Goal: Share content: Share content

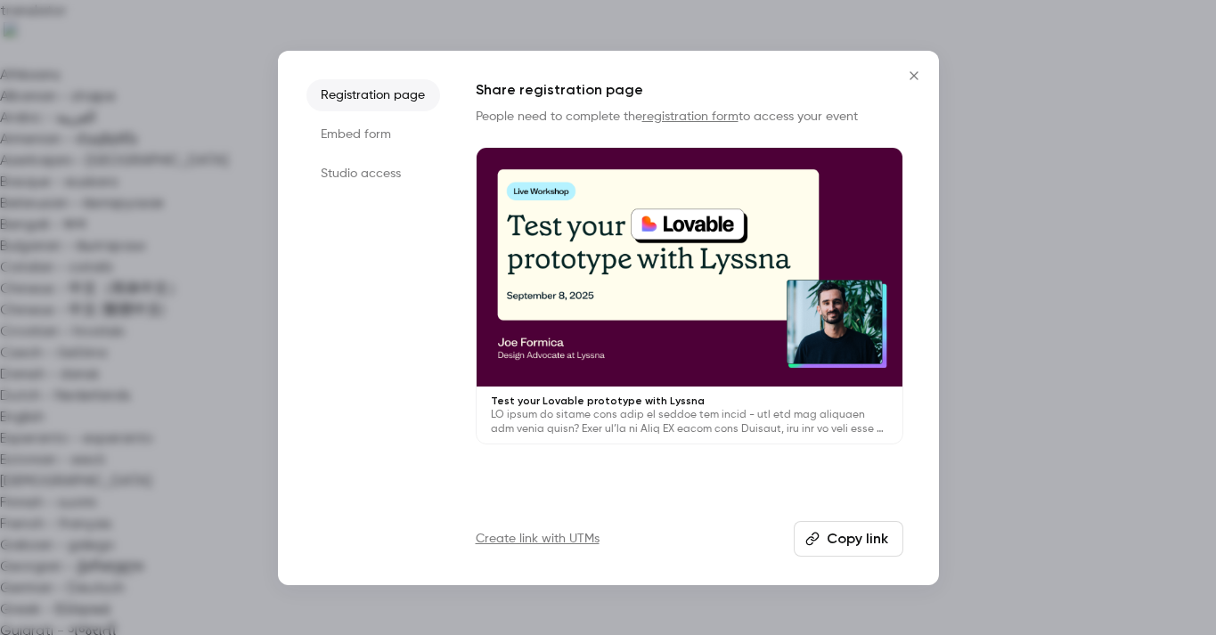
click at [923, 75] on icon "Close" at bounding box center [914, 76] width 21 height 14
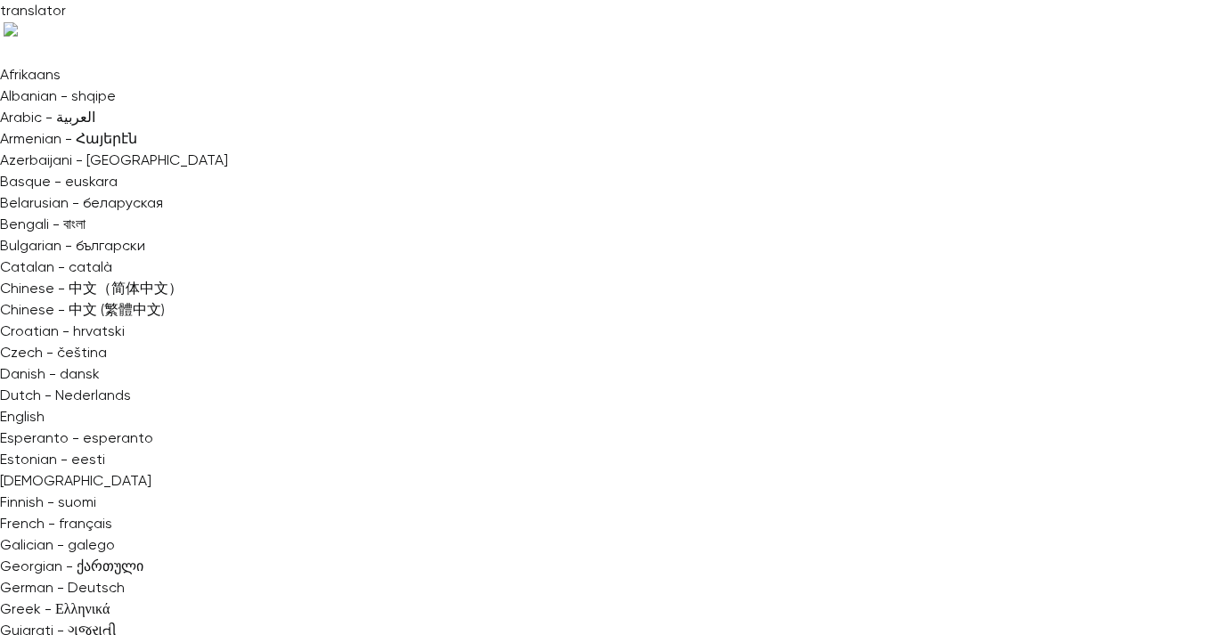
copy div "Get started with user research for designers Settings Emails UTM builder Regist…"
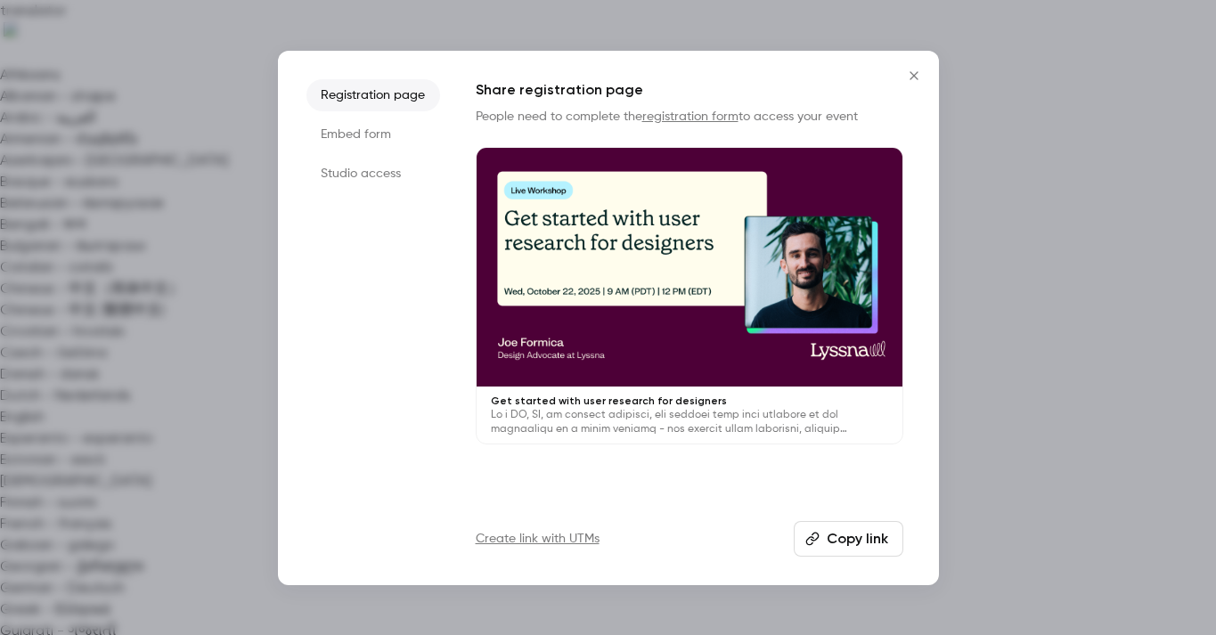
click at [860, 540] on button "Copy link" at bounding box center [849, 539] width 110 height 36
click at [916, 71] on icon "Close" at bounding box center [914, 76] width 21 height 14
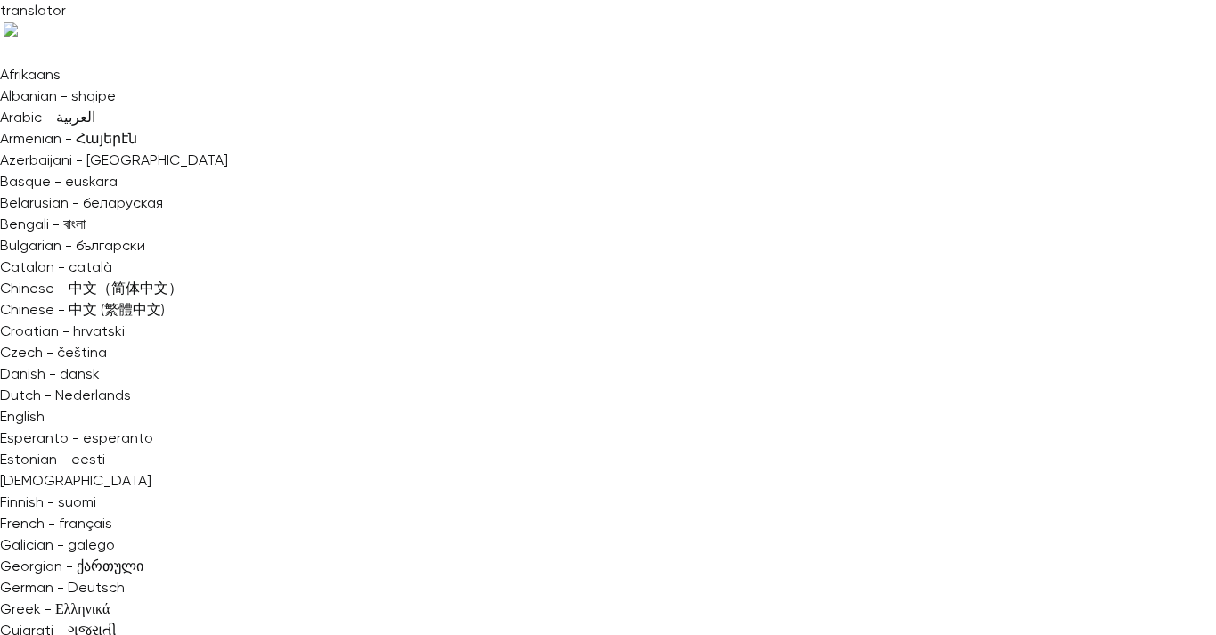
copy div "**********"
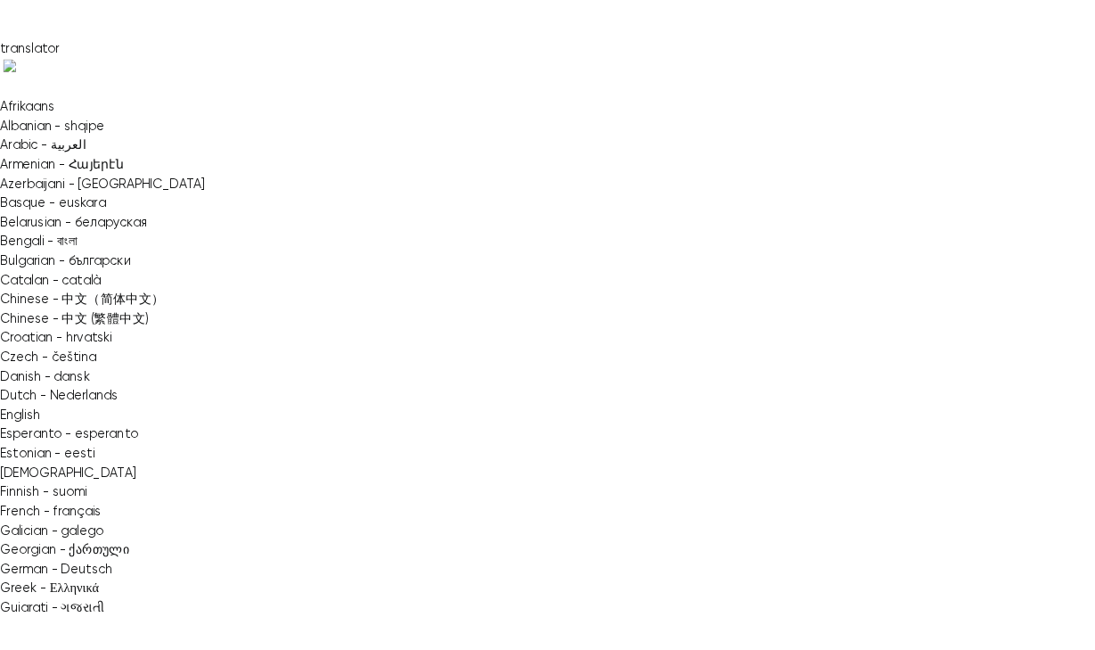
scroll to position [0, 0]
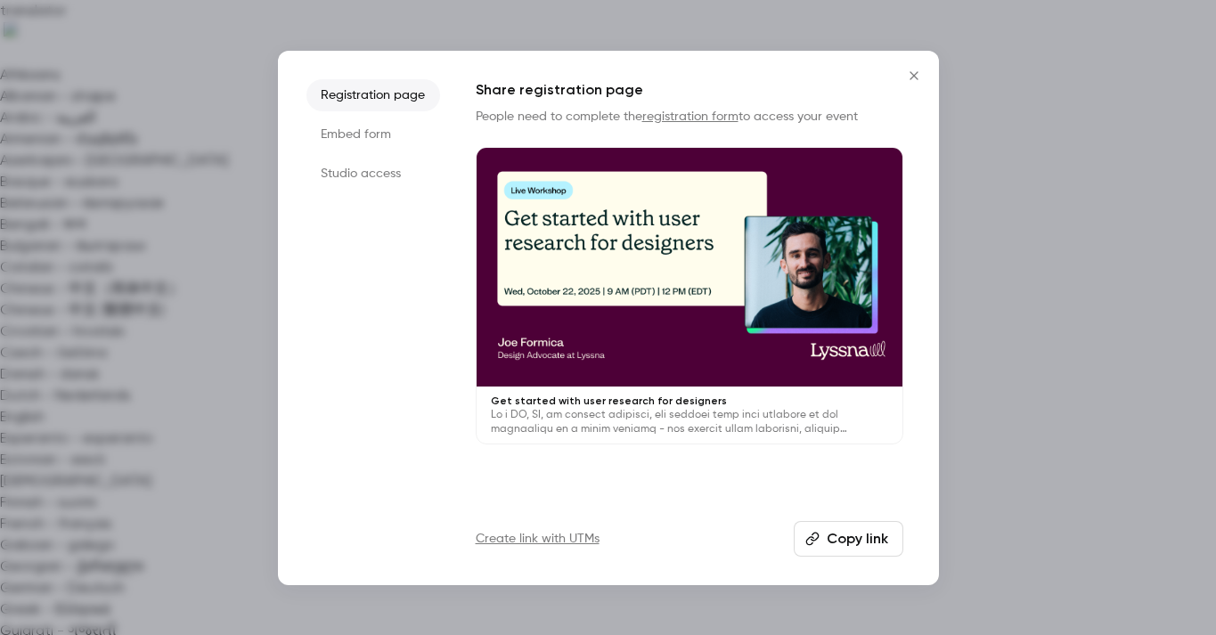
click at [875, 548] on button "Copy link" at bounding box center [849, 539] width 110 height 36
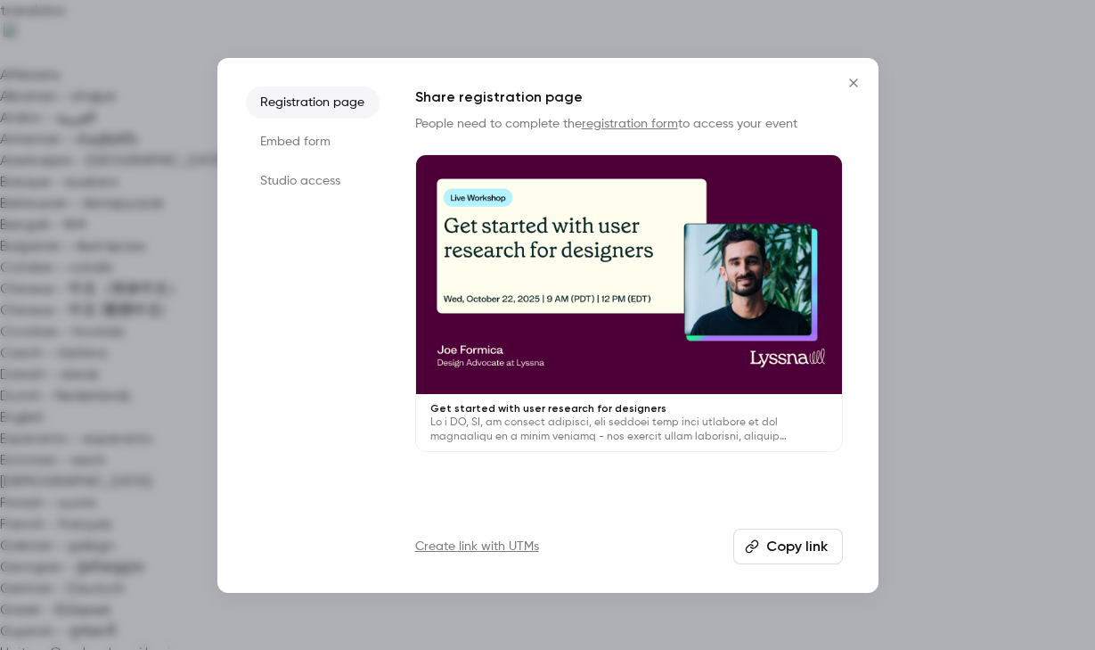
click at [585, 26] on div at bounding box center [547, 325] width 1095 height 650
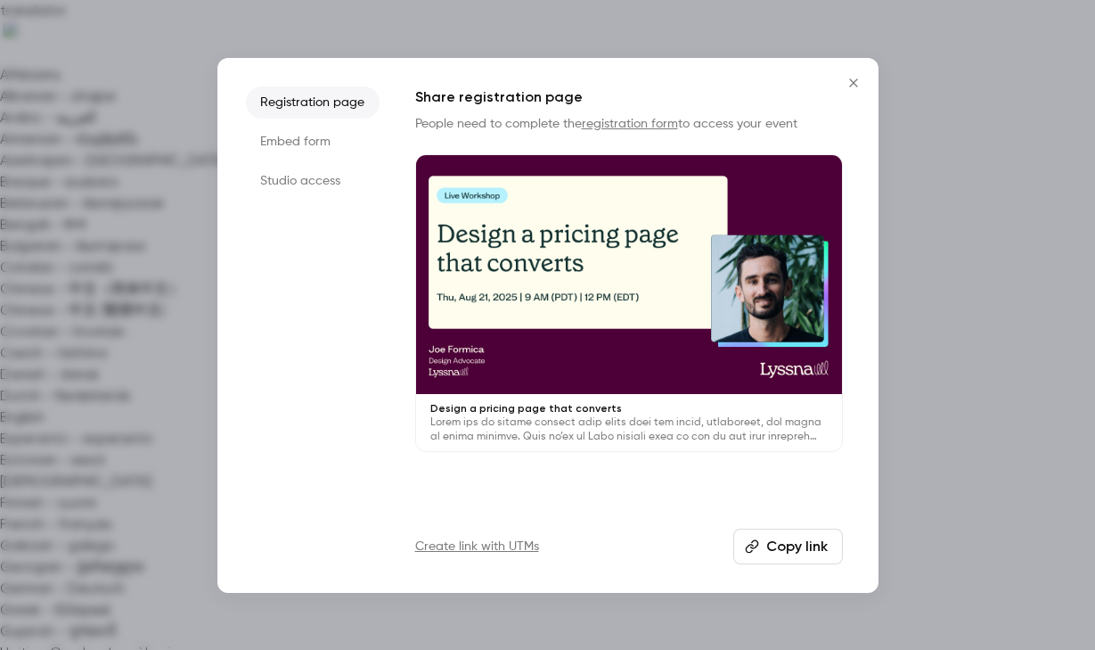
click at [815, 539] on button "Copy link" at bounding box center [788, 546] width 110 height 36
click at [950, 326] on div at bounding box center [547, 325] width 1095 height 650
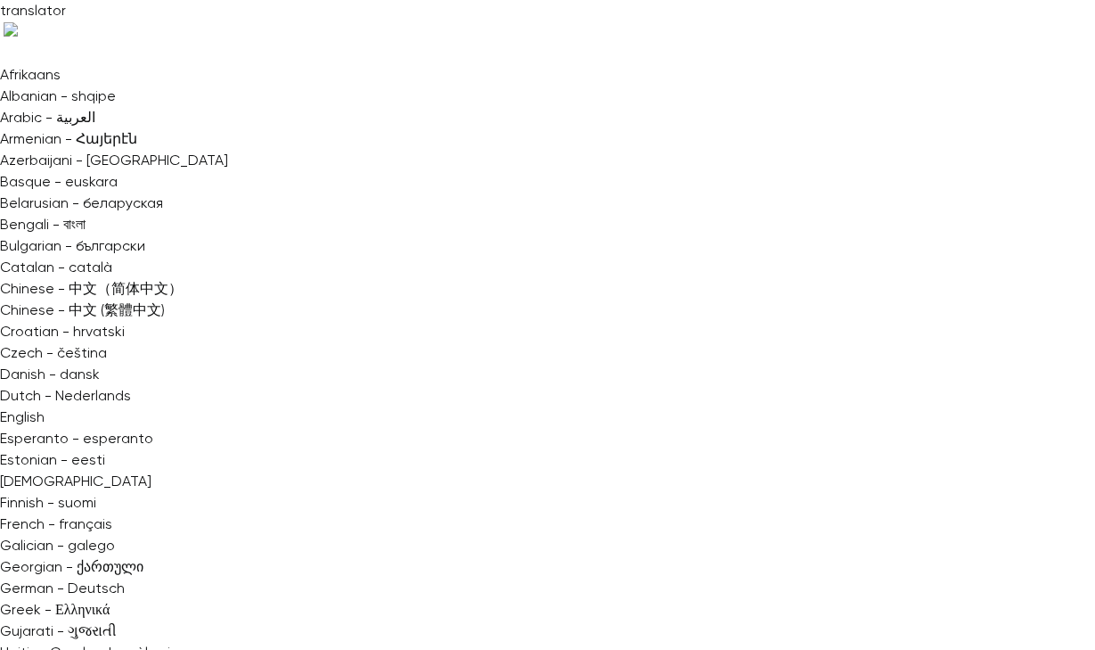
scroll to position [307, 0]
copy div "**********"
